Goal: Find specific page/section: Find specific page/section

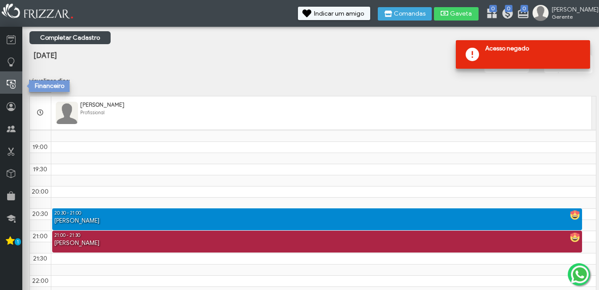
click at [20, 86] on link at bounding box center [11, 82] width 22 height 22
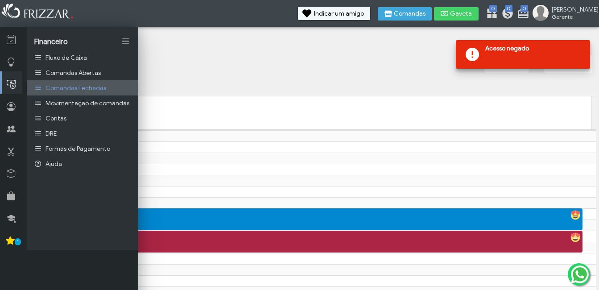
click at [100, 88] on span "Comandas Fechadas" at bounding box center [76, 88] width 61 height 8
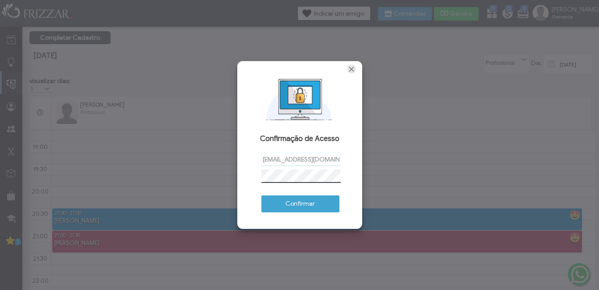
click at [351, 68] on span "Fechar" at bounding box center [351, 69] width 9 height 9
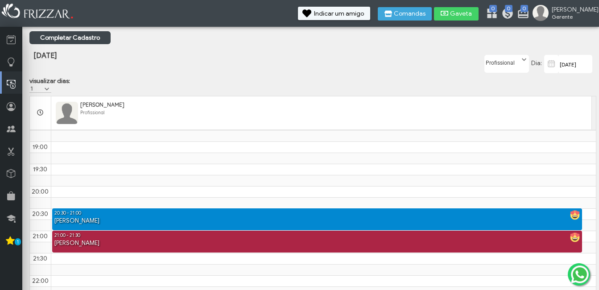
click at [30, 129] on th at bounding box center [40, 112] width 21 height 33
click at [22, 130] on div "ui-button [PERSON_NAME] Minha Conta Home Treinamento Sair 0" at bounding box center [299, 160] width 599 height 320
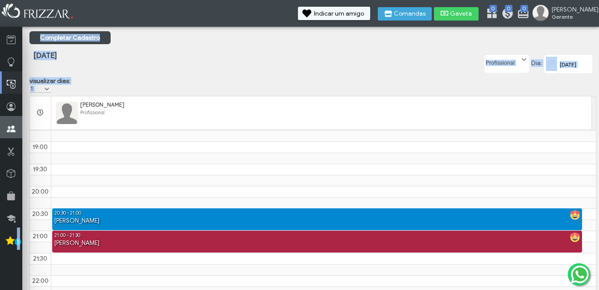
click at [21, 130] on link at bounding box center [11, 127] width 22 height 22
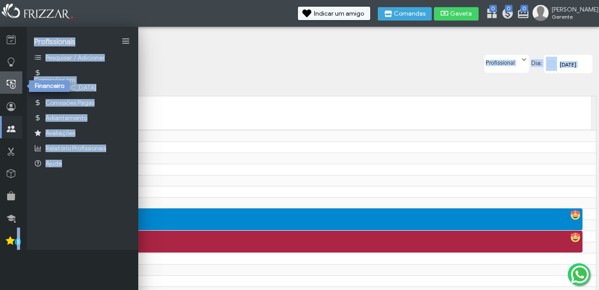
click at [21, 78] on link at bounding box center [11, 82] width 22 height 22
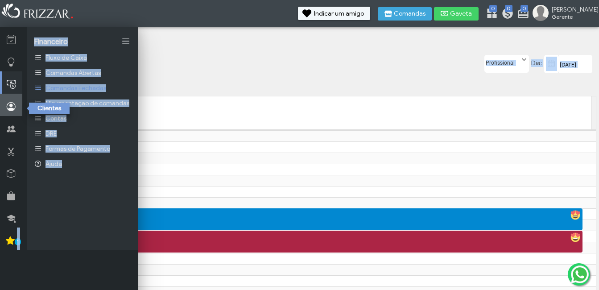
click at [15, 111] on icon at bounding box center [11, 106] width 9 height 11
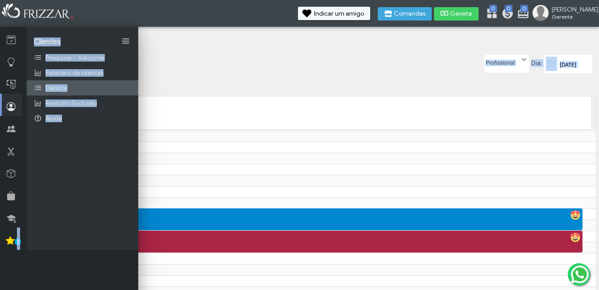
click at [71, 84] on link "Débitos" at bounding box center [83, 87] width 112 height 15
